Goal: Check status: Verify the current state of an ongoing process or item

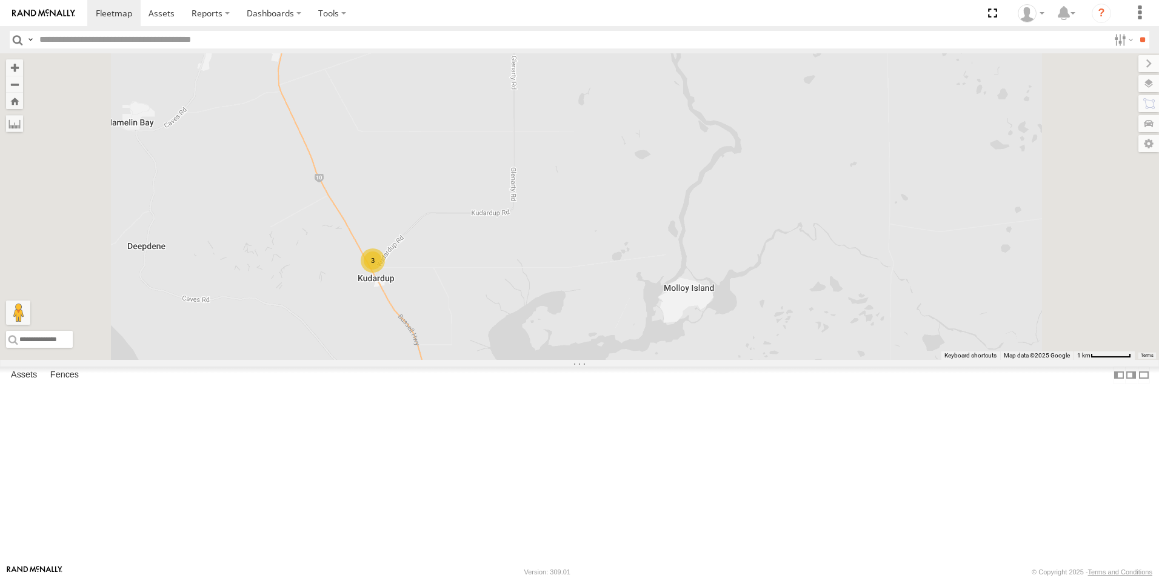
drag, startPoint x: 530, startPoint y: 393, endPoint x: 506, endPoint y: 224, distance: 170.3
click at [506, 224] on div "3" at bounding box center [579, 206] width 1159 height 307
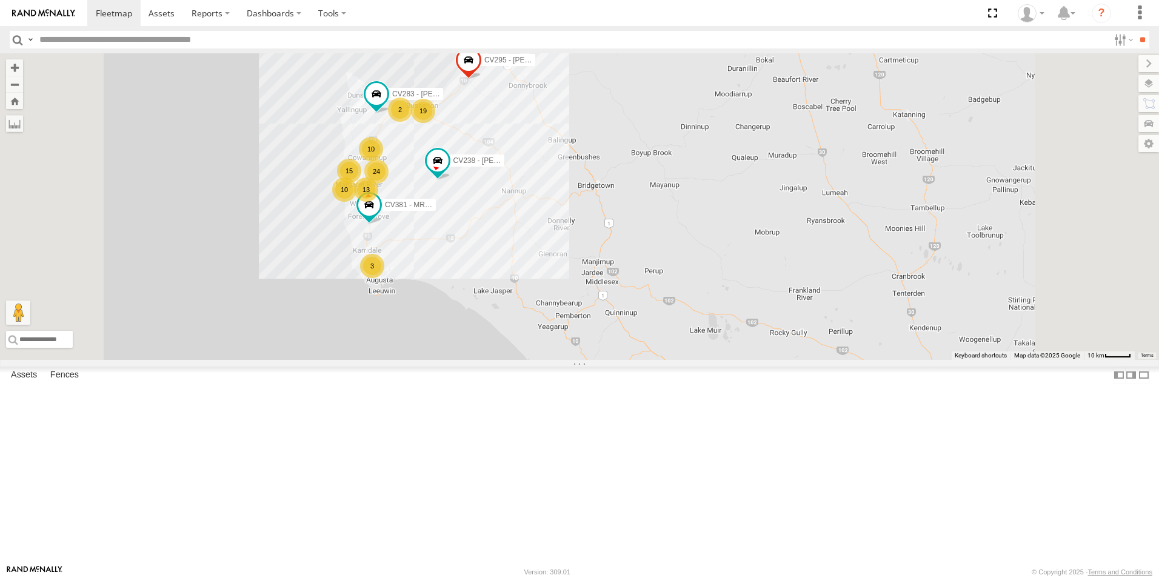
drag, startPoint x: 471, startPoint y: 266, endPoint x: 480, endPoint y: 328, distance: 63.1
click at [480, 328] on div "CV381 - MRRC 10 23 19 10 13 2 15 24 CV238 - [PERSON_NAME] 3 CV295 - [PERSON_NAM…" at bounding box center [579, 206] width 1159 height 307
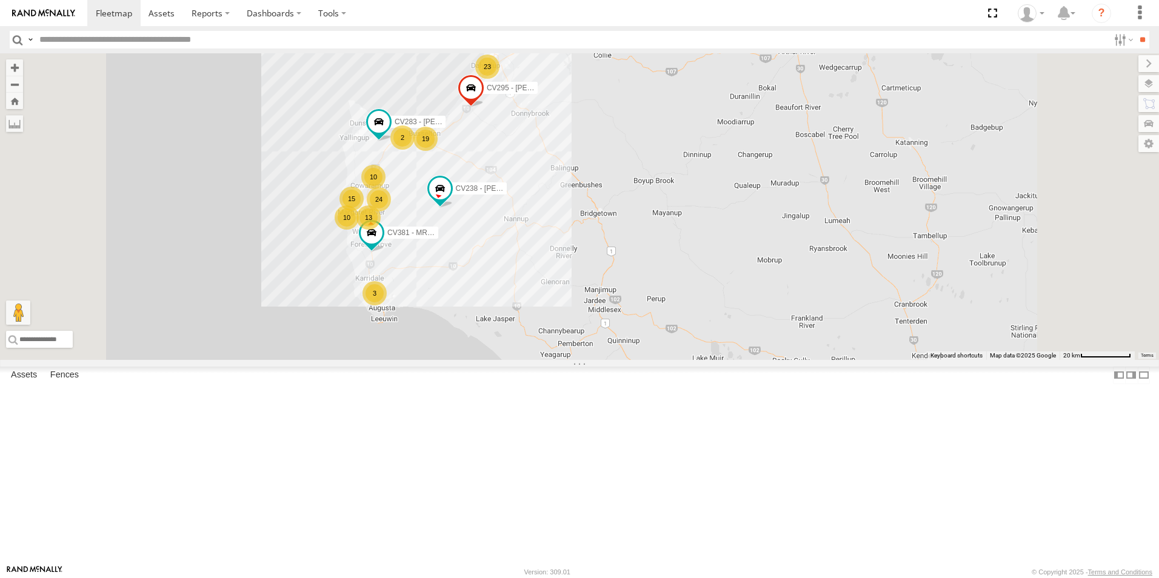
drag, startPoint x: 461, startPoint y: 267, endPoint x: 463, endPoint y: 315, distance: 47.9
click at [463, 315] on div "CV381 - MRRC 10 23 19 10 13 2 15 24 CV238 - [PERSON_NAME] 3 CV295 - [PERSON_NAM…" at bounding box center [579, 206] width 1159 height 307
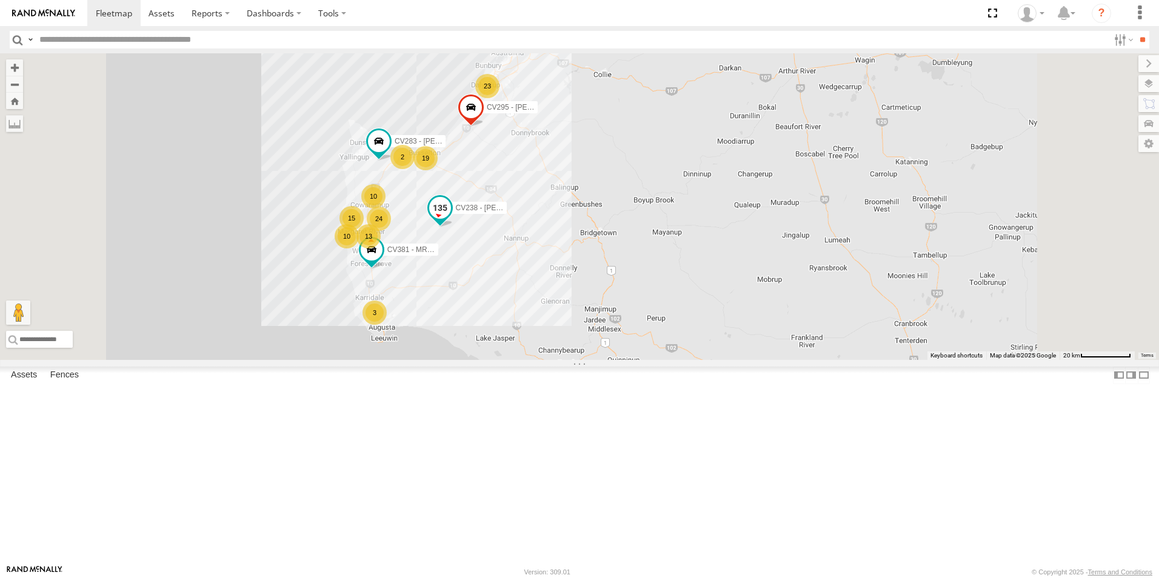
click at [544, 212] on span "CV238 - [PERSON_NAME]" at bounding box center [500, 208] width 89 height 8
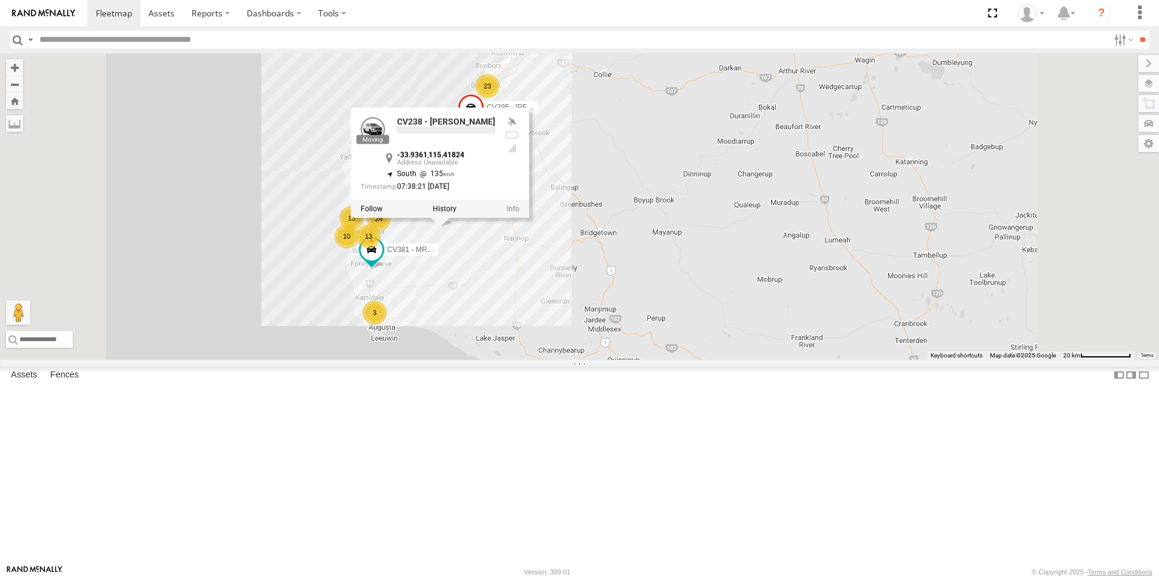
click at [553, 150] on div "CV381 - MRRC 10 23 19 10 13 2 15 24 CV238 - [PERSON_NAME] 3 CV295 - [PERSON_NAM…" at bounding box center [579, 206] width 1159 height 307
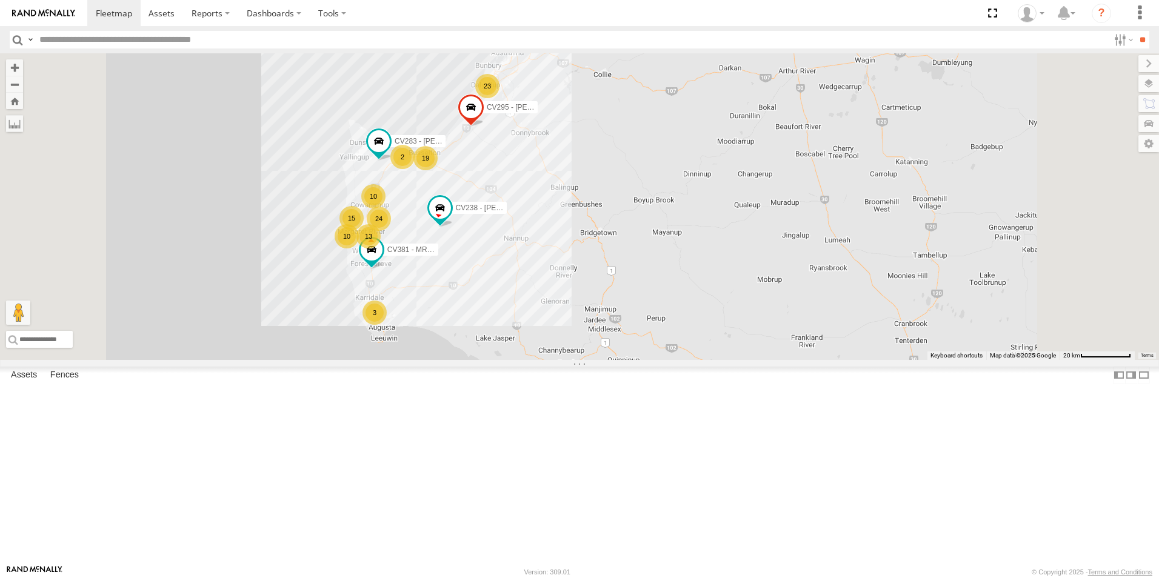
click at [575, 112] on span "CV295 - [PERSON_NAME]" at bounding box center [531, 107] width 89 height 8
click at [478, 183] on div "CV381 - MRRC 10 23 19 10 13 2 15 24 CV238 - [PERSON_NAME] 3 CV295 - [PERSON_NAM…" at bounding box center [579, 206] width 1159 height 307
click at [483, 146] on span "CV283 - [PERSON_NAME]" at bounding box center [439, 142] width 89 height 8
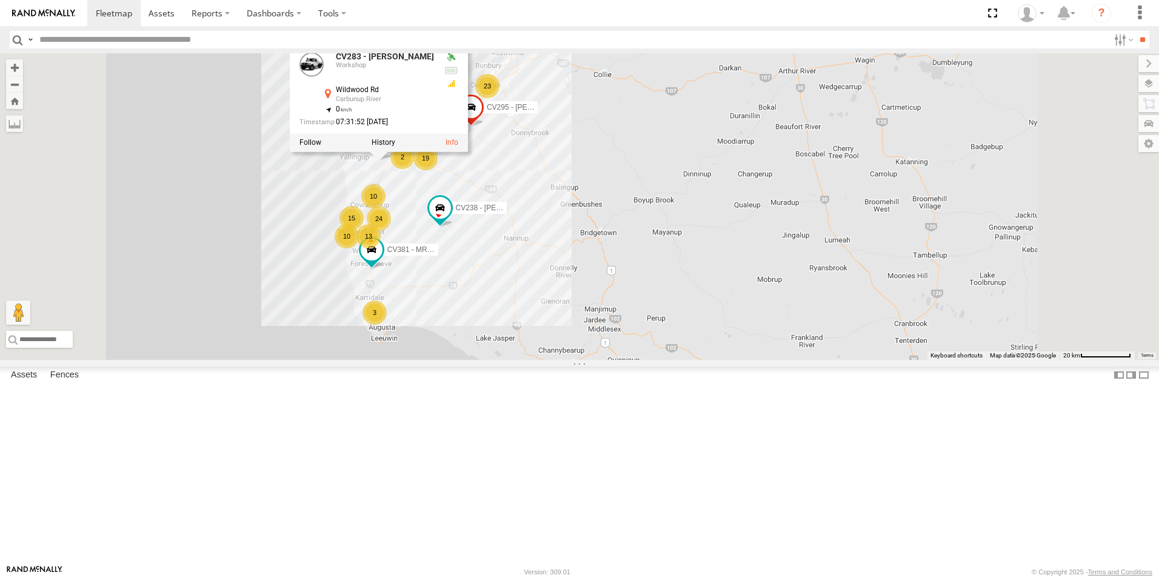
click at [436, 138] on div "CV381 - MRRC 10 23 19 10 13 2 15 24 CV238 - [PERSON_NAME] 3 CV295 - [PERSON_NAM…" at bounding box center [579, 206] width 1159 height 307
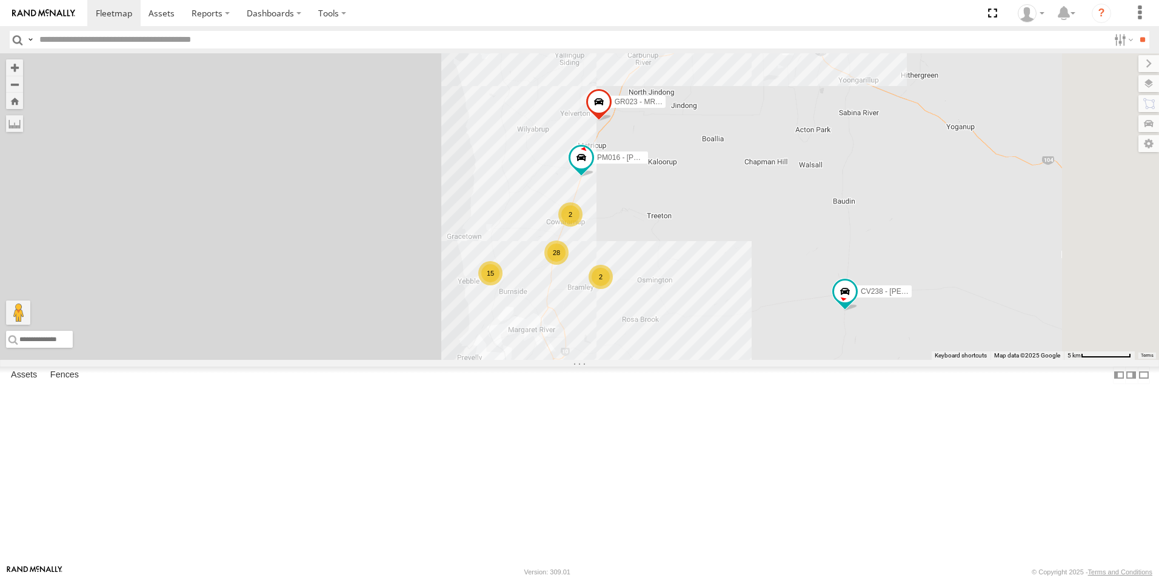
drag, startPoint x: 489, startPoint y: 394, endPoint x: 450, endPoint y: 241, distance: 158.3
click at [450, 241] on div "CV381 - MRRC CV238 - [PERSON_NAME] CV295 - [PERSON_NAME] CV283 - [PERSON_NAME] …" at bounding box center [579, 206] width 1159 height 307
